Goal: Task Accomplishment & Management: Manage account settings

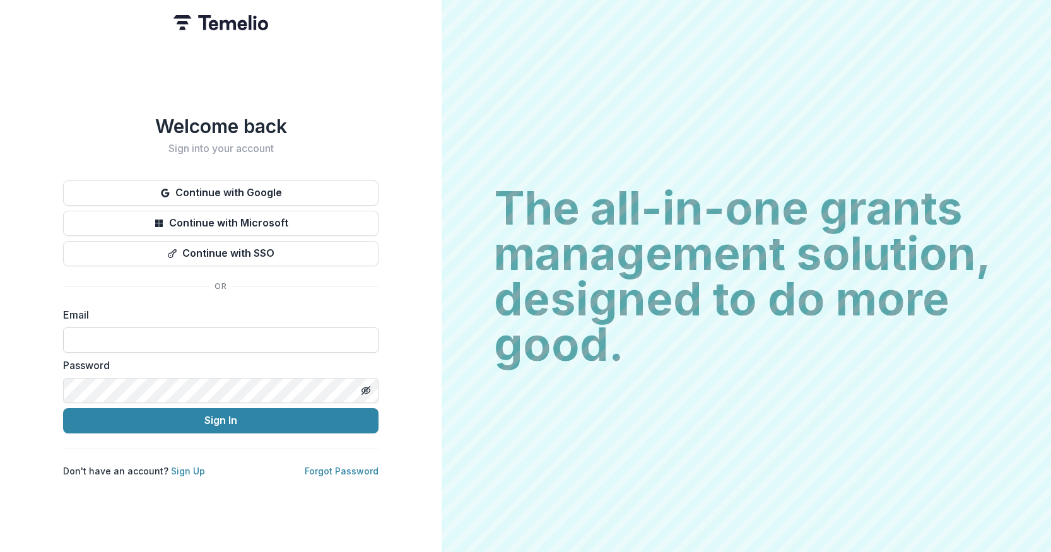
click at [155, 340] on input at bounding box center [220, 339] width 315 height 25
type input "**********"
click at [63, 408] on button "Sign In" at bounding box center [220, 420] width 315 height 25
